Goal: Task Accomplishment & Management: Use online tool/utility

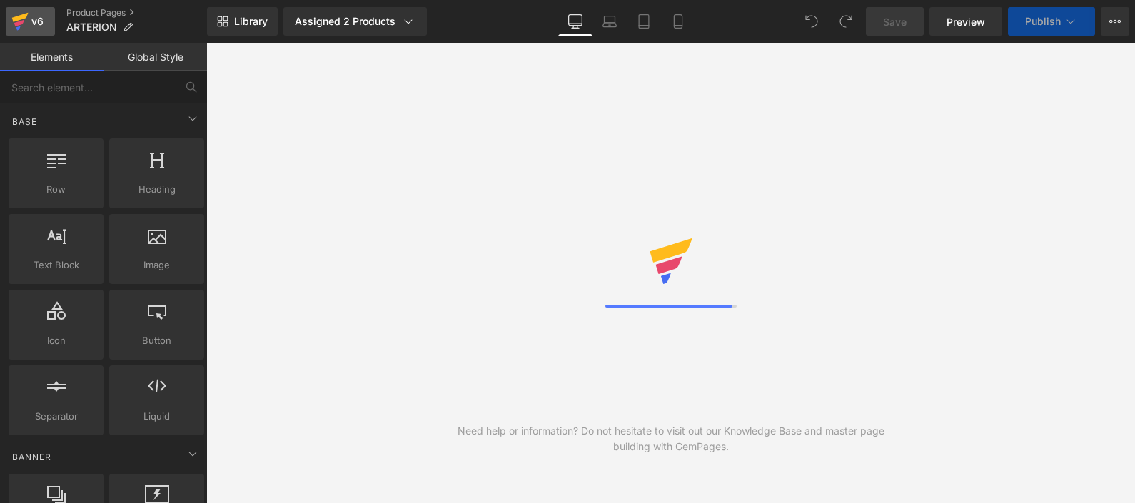
click at [45, 28] on div "v6" at bounding box center [38, 21] width 18 height 19
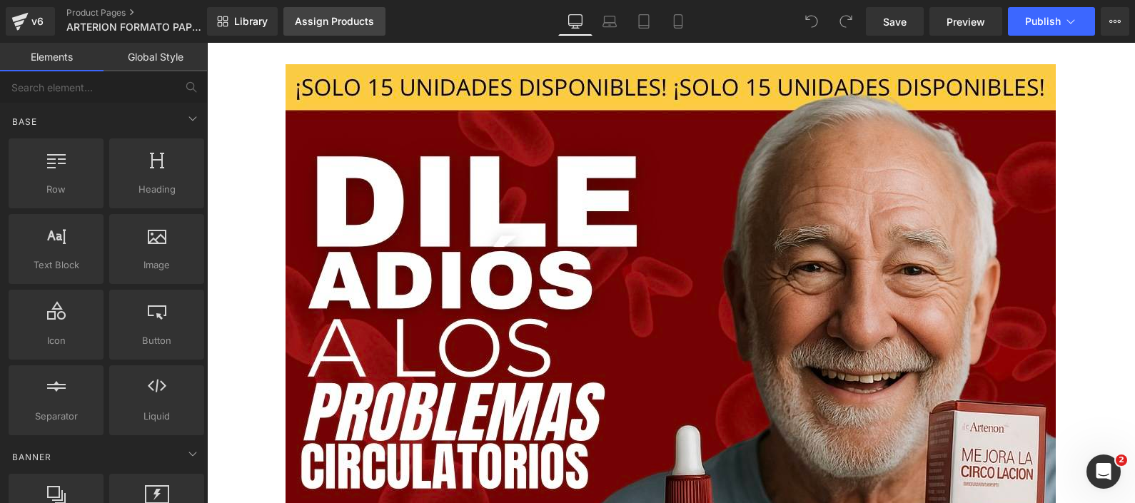
click at [353, 29] on link "Assign Products" at bounding box center [334, 21] width 102 height 29
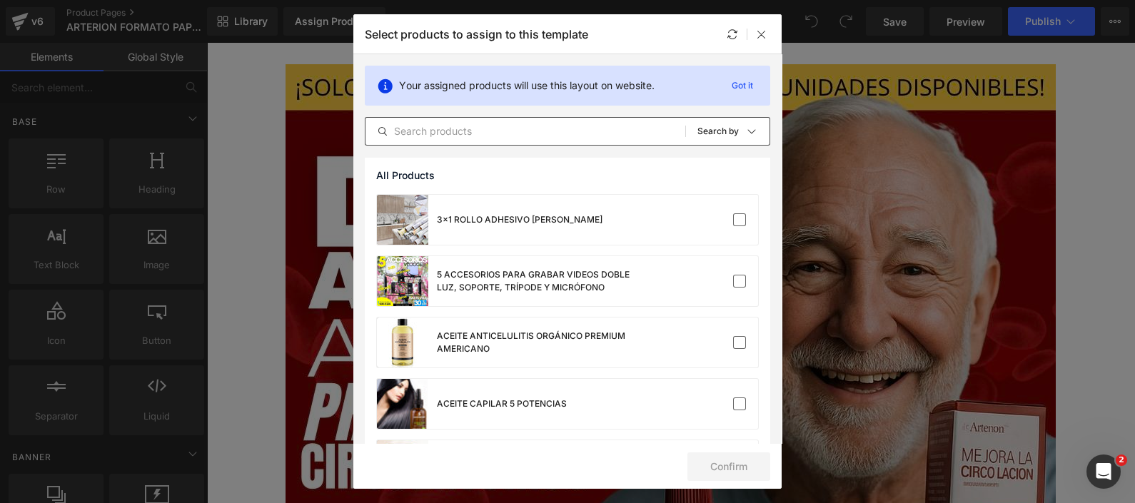
click at [493, 128] on input "text" at bounding box center [526, 131] width 320 height 17
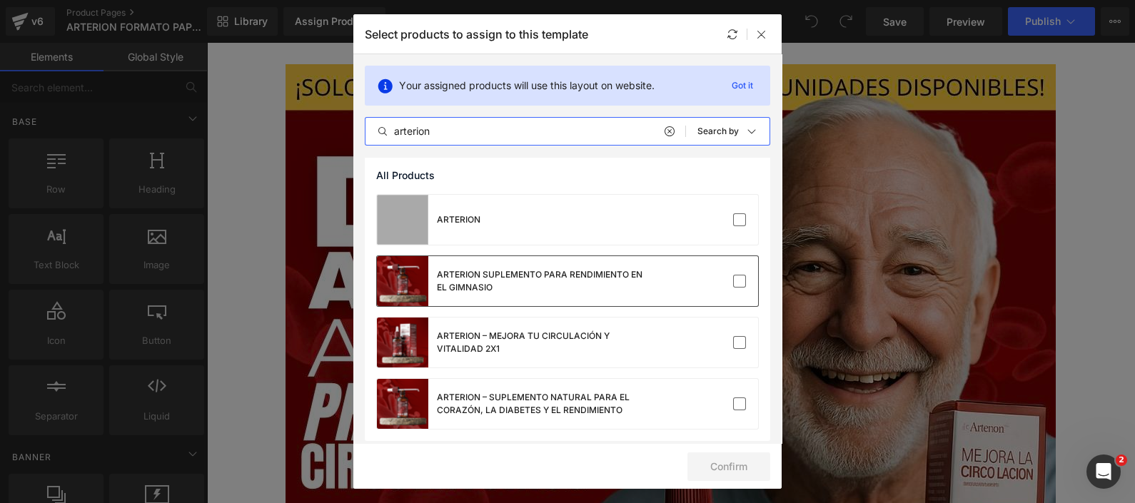
scroll to position [6, 0]
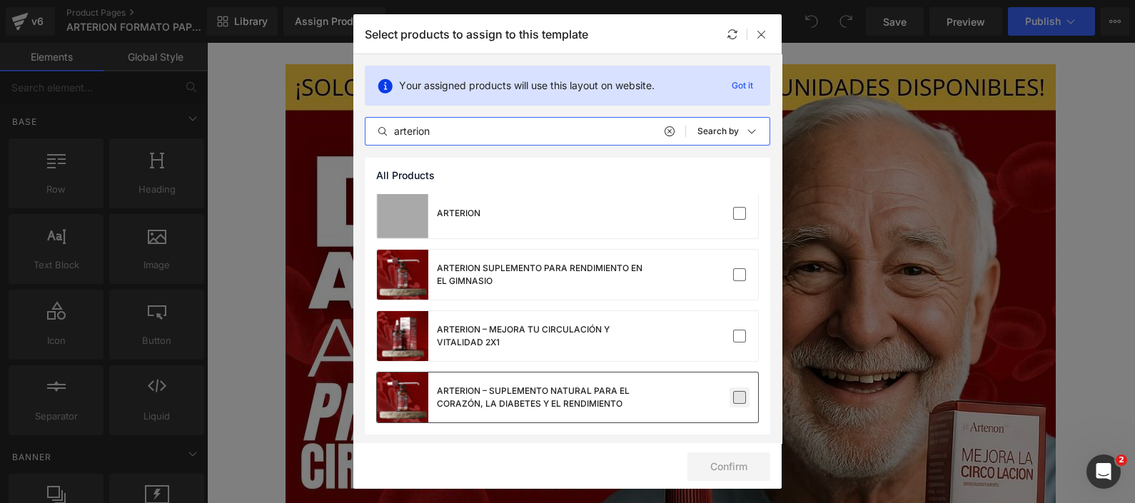
type input "arterion"
click at [735, 404] on label at bounding box center [739, 397] width 13 height 13
click at [740, 398] on input "checkbox" at bounding box center [740, 398] width 0 height 0
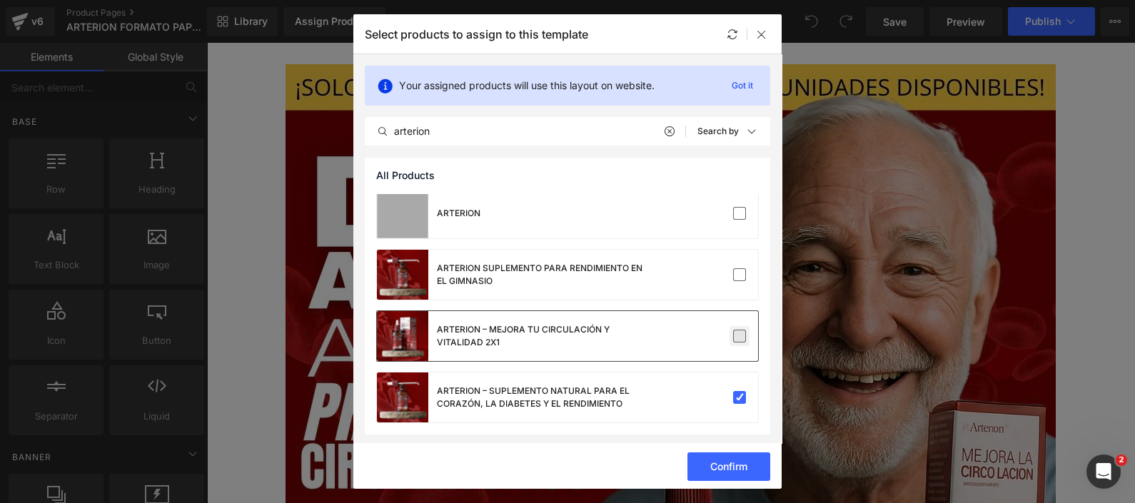
click at [735, 330] on label at bounding box center [739, 336] width 13 height 13
click at [740, 336] on input "checkbox" at bounding box center [740, 336] width 0 height 0
click at [739, 462] on button "Confirm" at bounding box center [729, 467] width 83 height 29
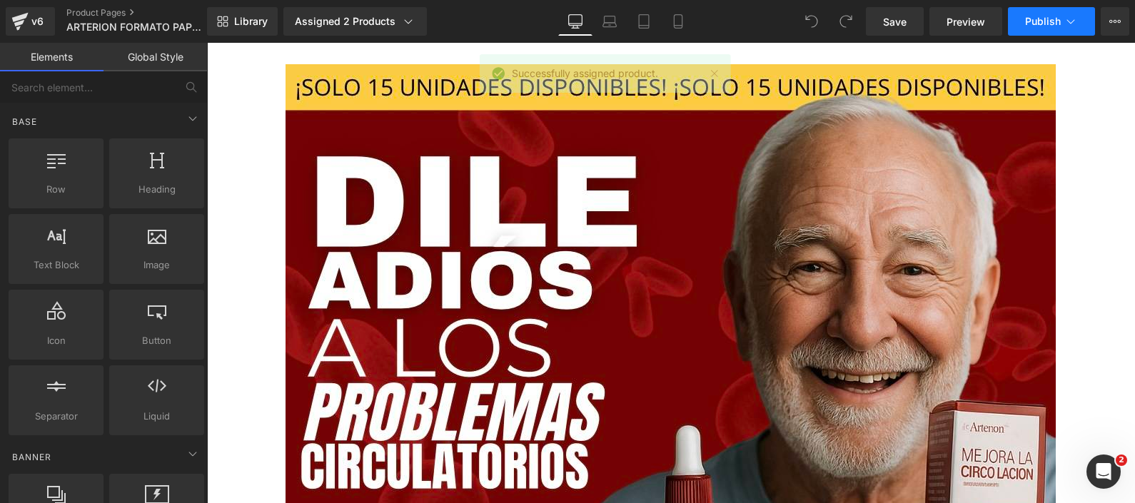
click at [1053, 24] on span "Publish" at bounding box center [1043, 21] width 36 height 11
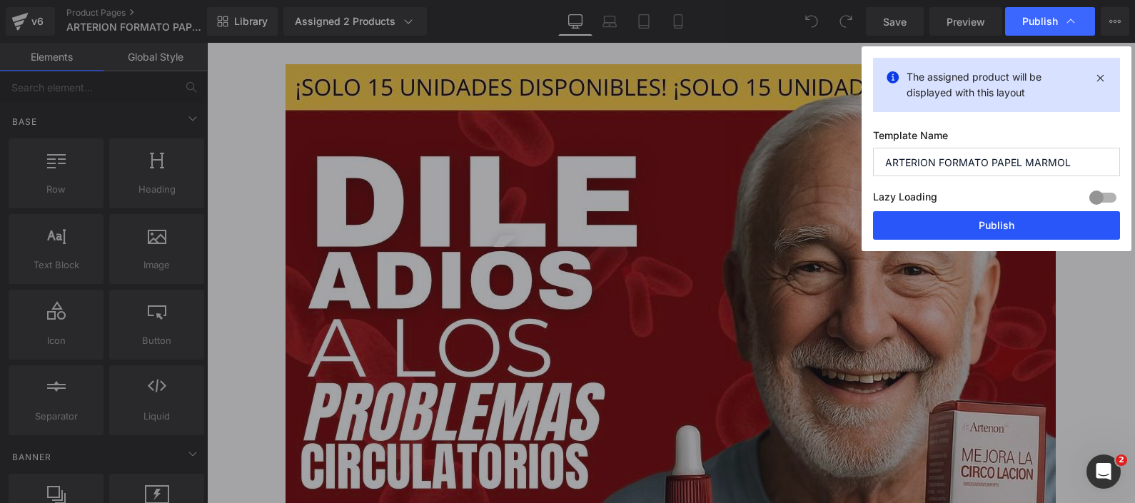
click at [946, 215] on button "Publish" at bounding box center [996, 225] width 247 height 29
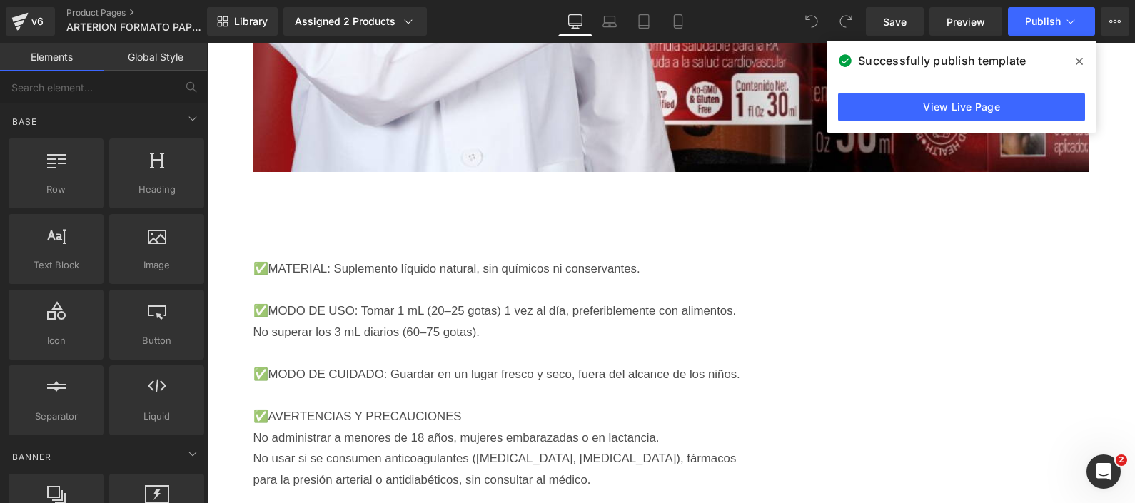
scroll to position [15172, 0]
